Goal: Find contact information: Find contact information

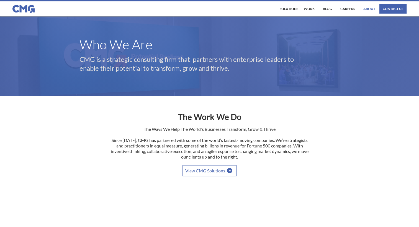
click at [369, 9] on link "About" at bounding box center [369, 8] width 15 height 9
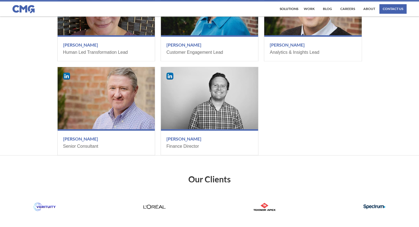
scroll to position [804, 0]
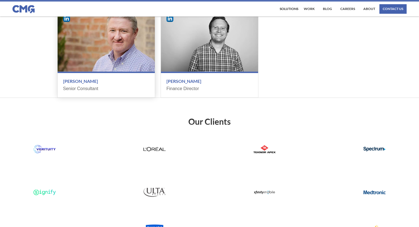
click at [83, 84] on h3 "[PERSON_NAME]" at bounding box center [106, 81] width 86 height 6
click at [81, 87] on div "Senior Consultant" at bounding box center [106, 89] width 86 height 6
click at [81, 90] on div "Senior Consultant" at bounding box center [106, 89] width 86 height 6
click at [81, 81] on h3 "[PERSON_NAME]" at bounding box center [106, 81] width 86 height 6
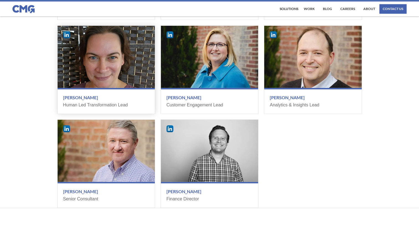
scroll to position [693, 0]
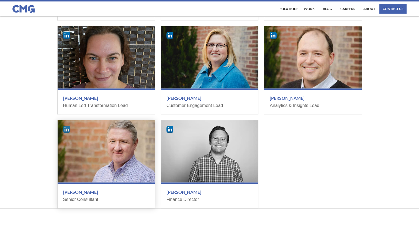
click at [67, 130] on img at bounding box center [66, 129] width 7 height 7
